Goal: Find specific page/section: Find specific page/section

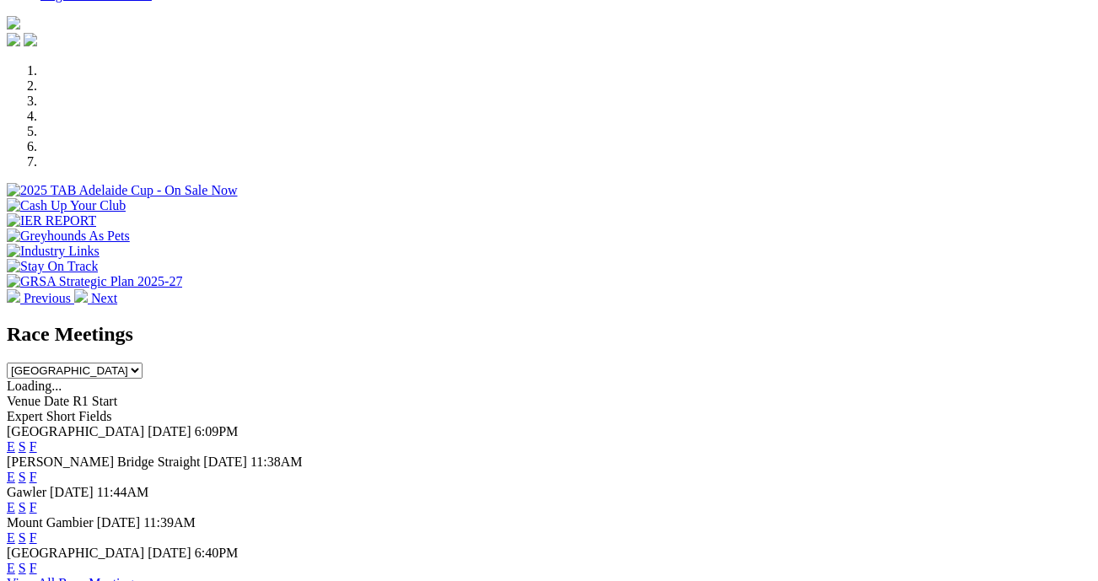
scroll to position [545, 0]
click at [37, 439] on link "F" at bounding box center [34, 446] width 8 height 14
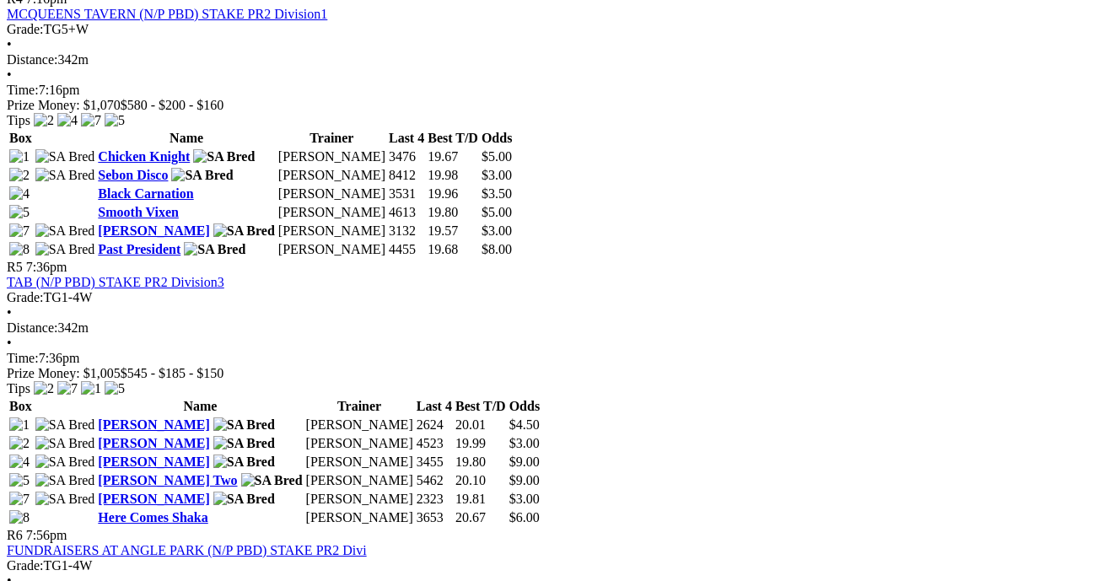
scroll to position [1754, 0]
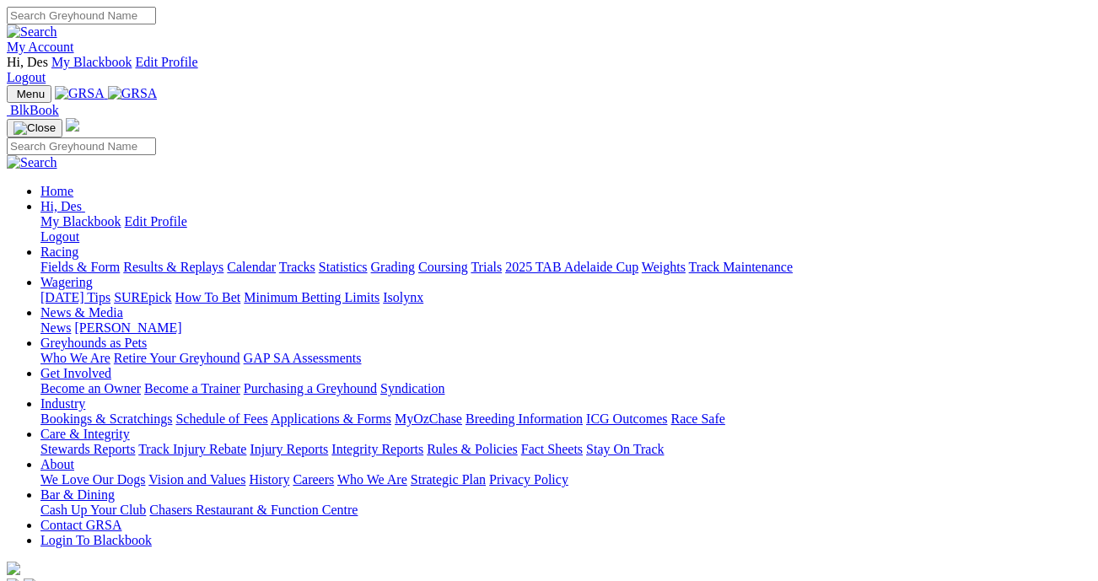
scroll to position [545, 0]
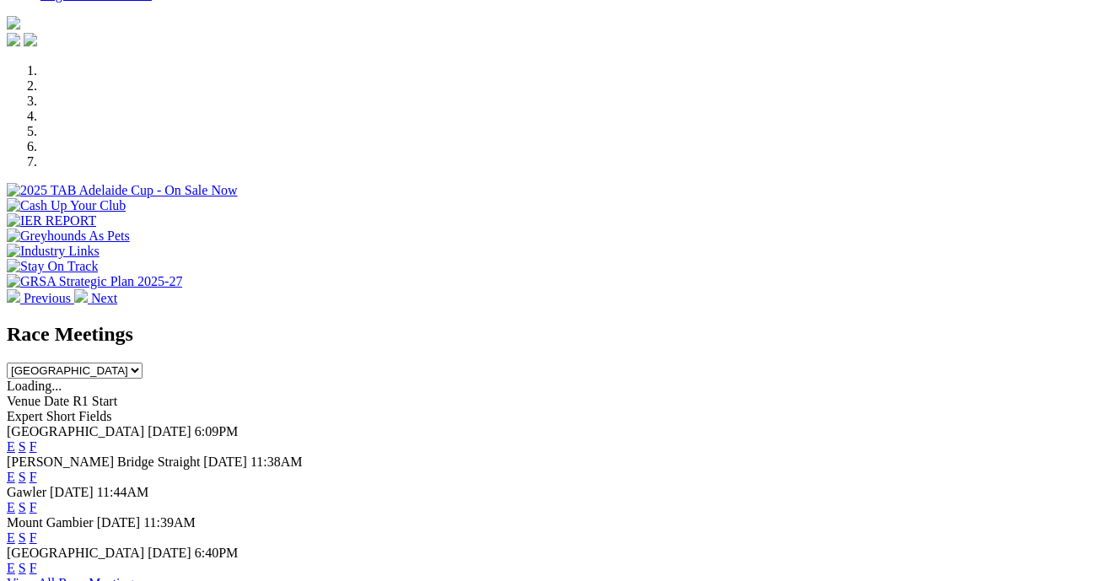
click at [37, 500] on link "F" at bounding box center [34, 507] width 8 height 14
click at [37, 561] on link "F" at bounding box center [34, 568] width 8 height 14
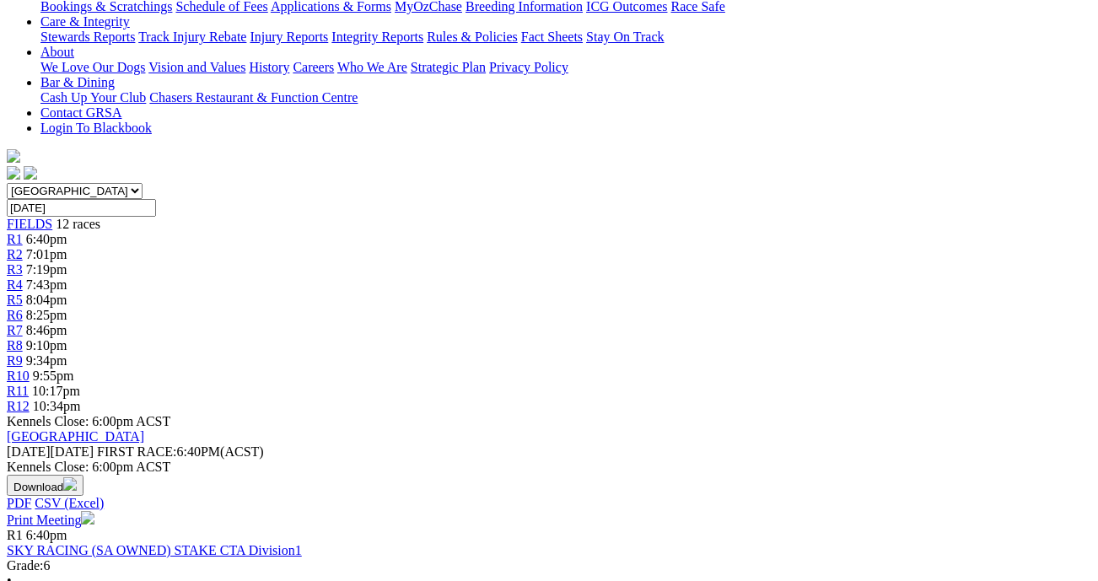
scroll to position [390, 0]
